Goal: Complete application form

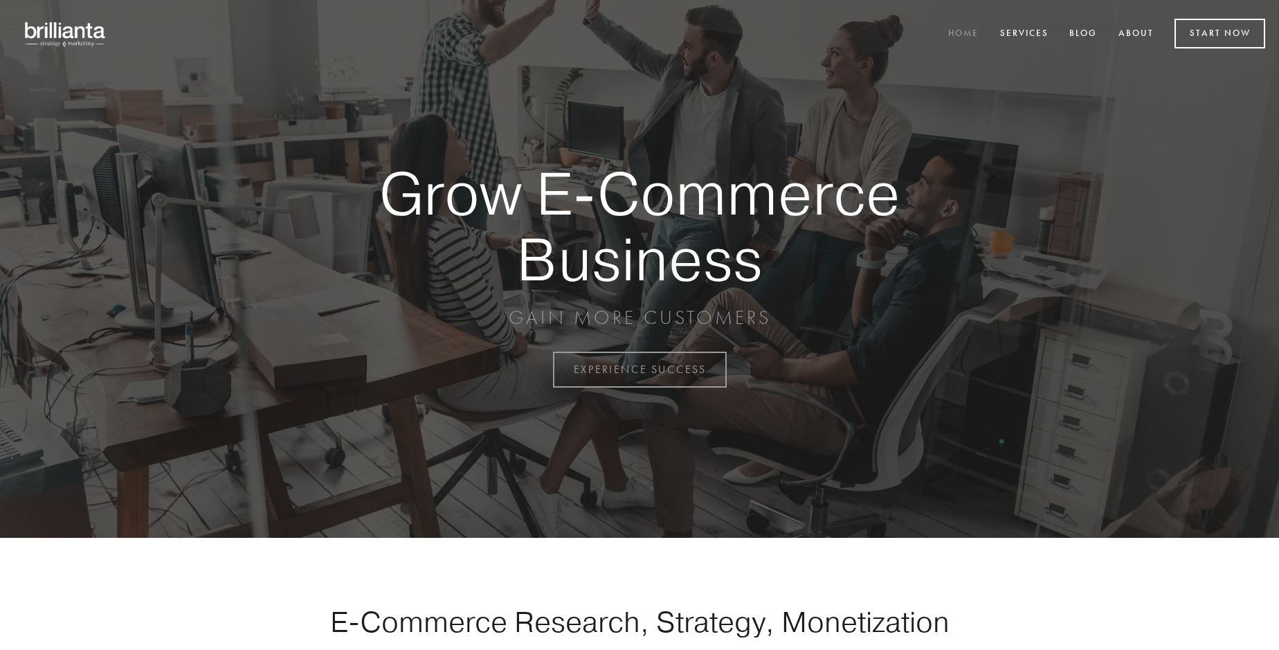
scroll to position [3627, 0]
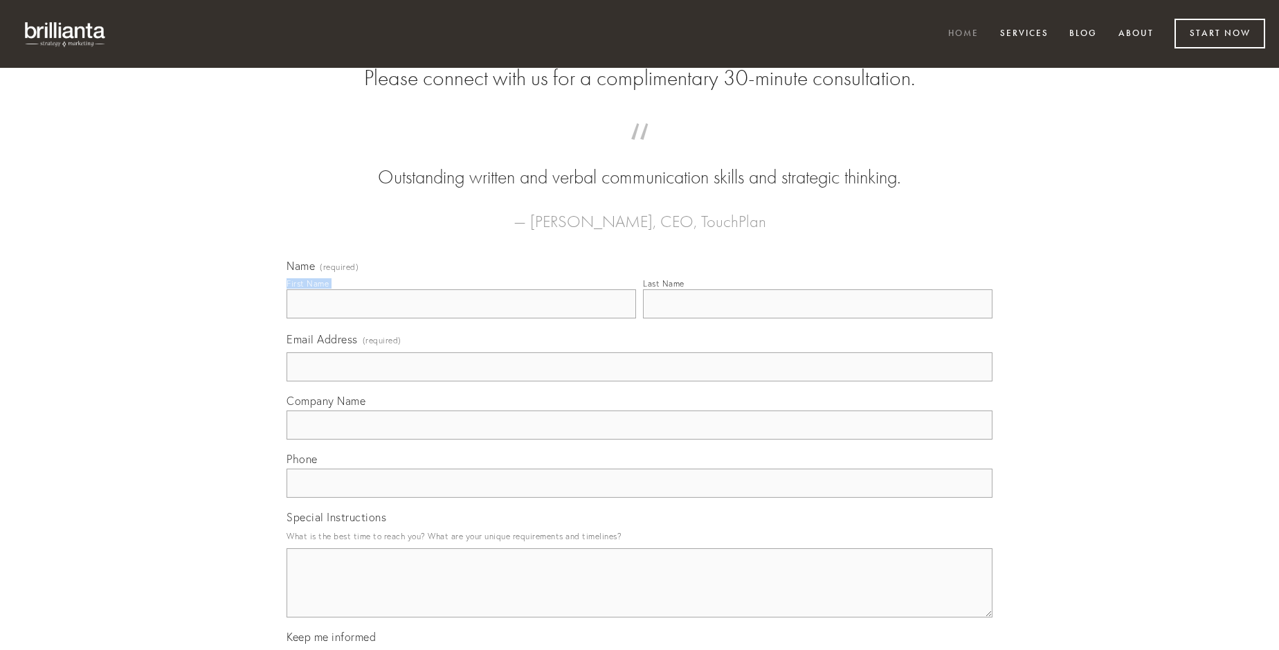
type input "[PERSON_NAME]"
click at [817, 318] on input "Last Name" at bounding box center [817, 303] width 349 height 29
type input "[PERSON_NAME]"
click at [639, 381] on input "Email Address (required)" at bounding box center [639, 366] width 706 height 29
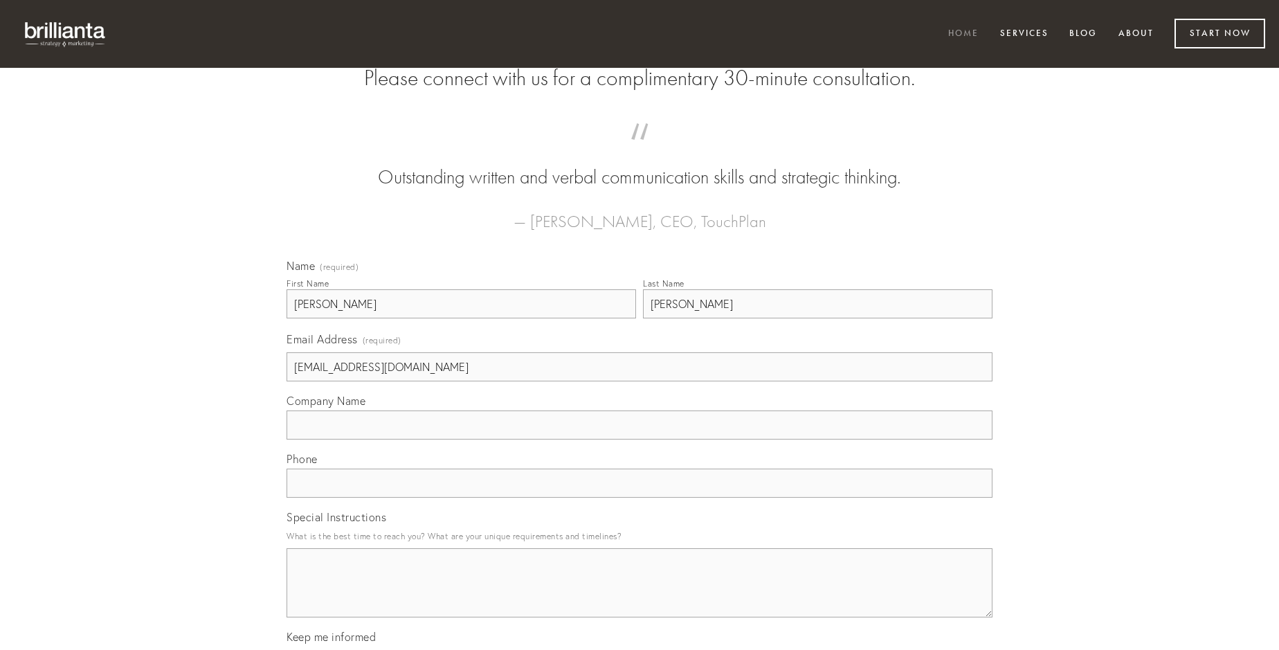
type input "[EMAIL_ADDRESS][DOMAIN_NAME]"
click at [639, 439] on input "Company Name" at bounding box center [639, 424] width 706 height 29
type input "vulnus"
click at [639, 498] on input "text" at bounding box center [639, 482] width 706 height 29
click at [639, 595] on textarea "Special Instructions" at bounding box center [639, 582] width 706 height 69
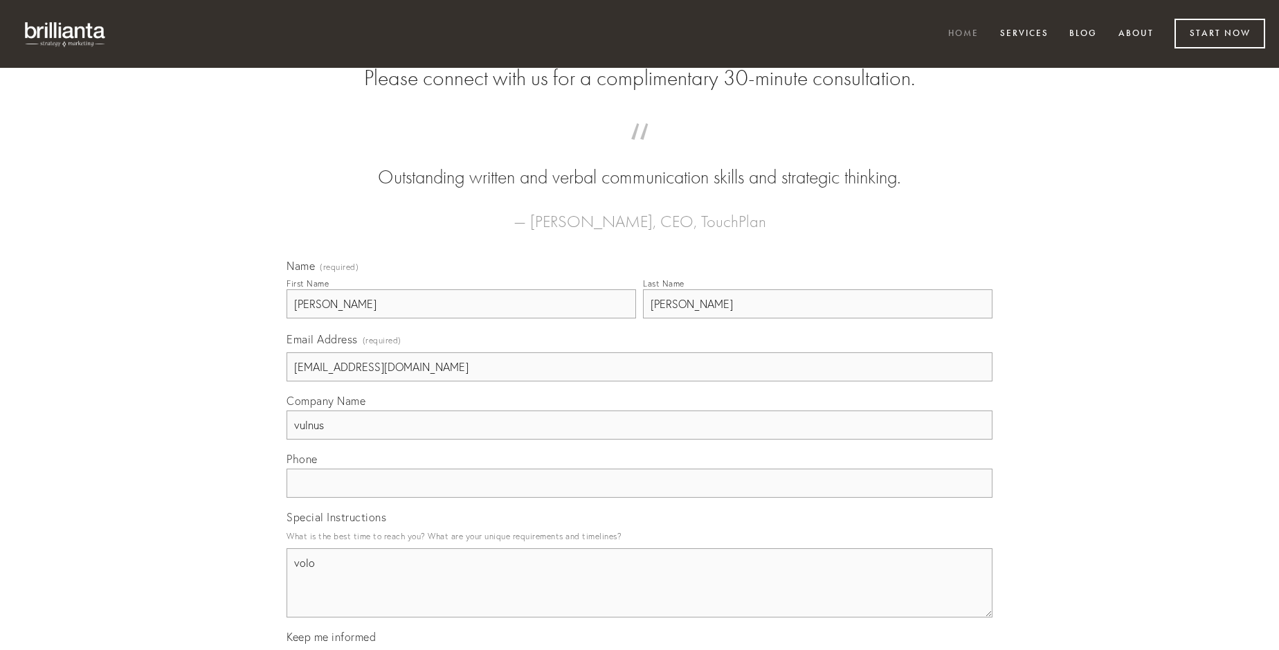
type textarea "volo"
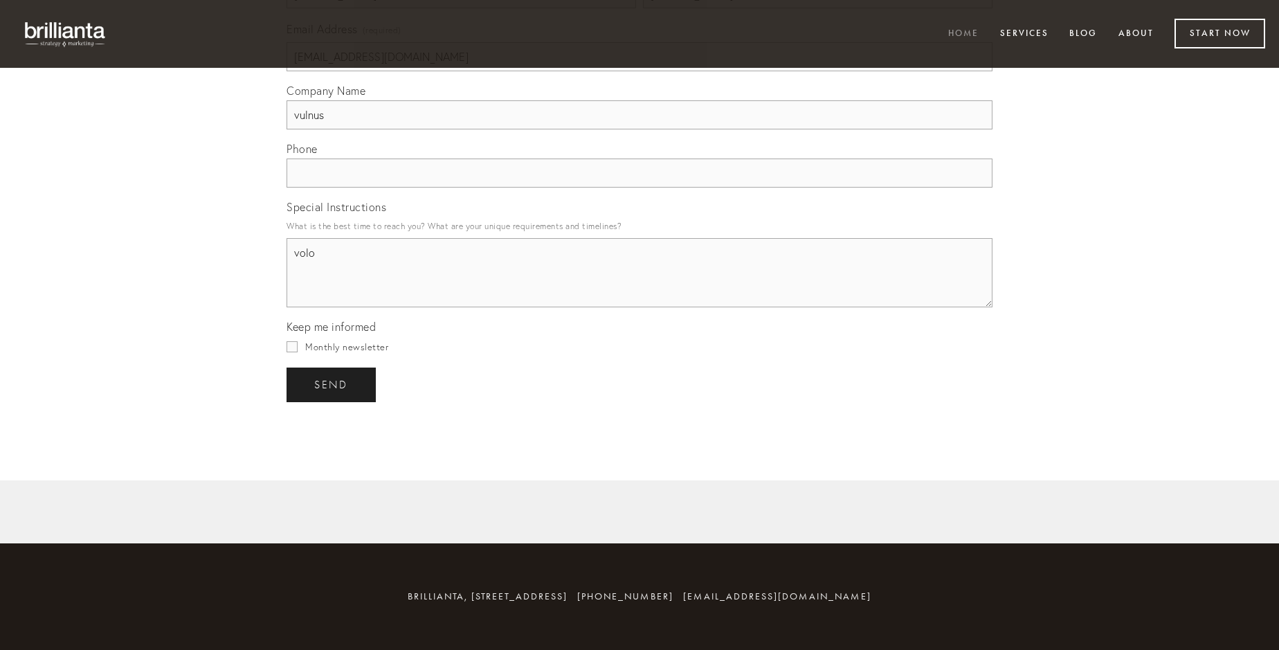
click at [332, 384] on span "send" at bounding box center [331, 385] width 34 height 12
